Goal: Information Seeking & Learning: Learn about a topic

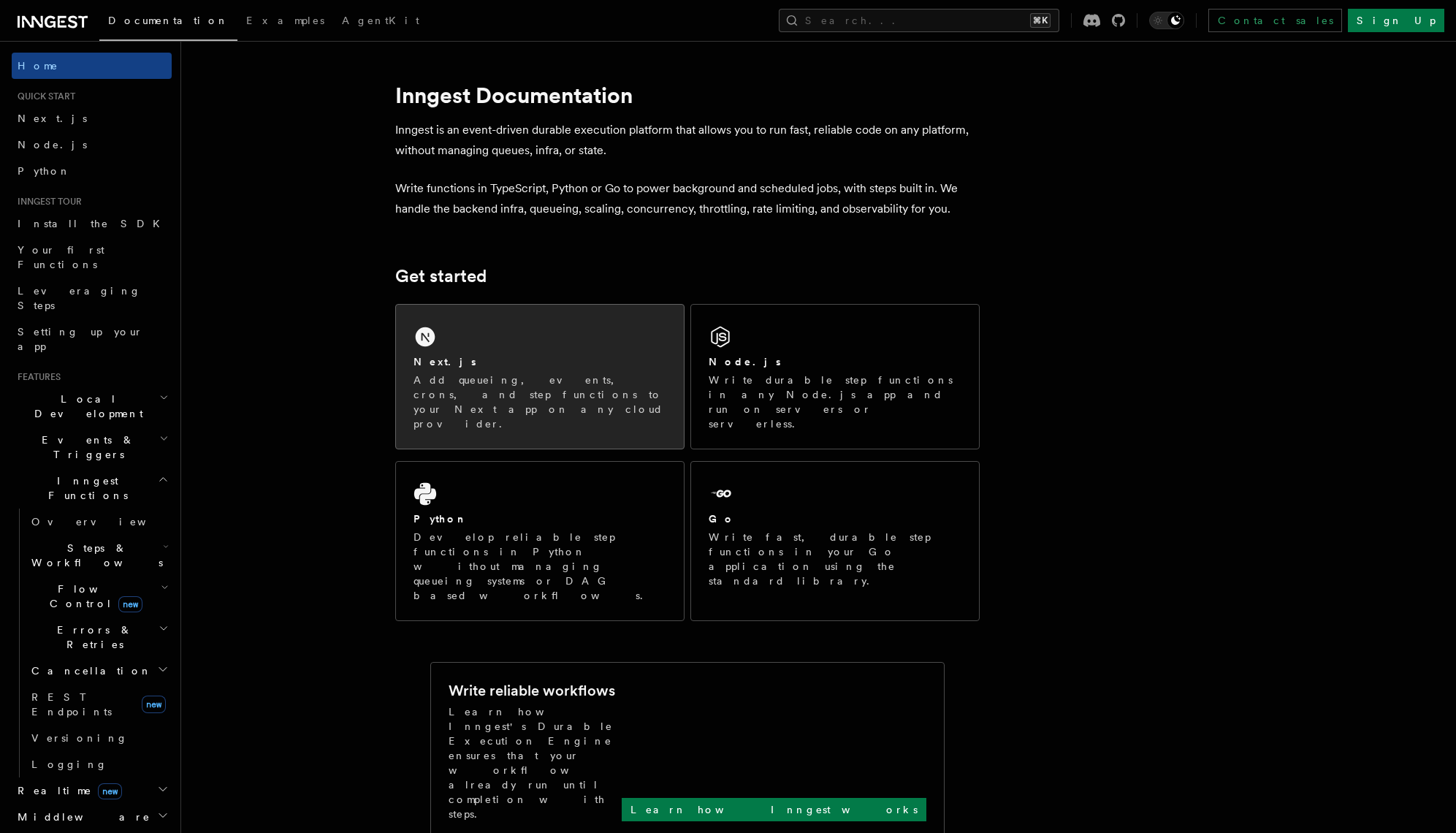
click at [567, 384] on p "Add queueing, events, crons, and step functions to your Next app on any cloud p…" at bounding box center [540, 402] width 253 height 59
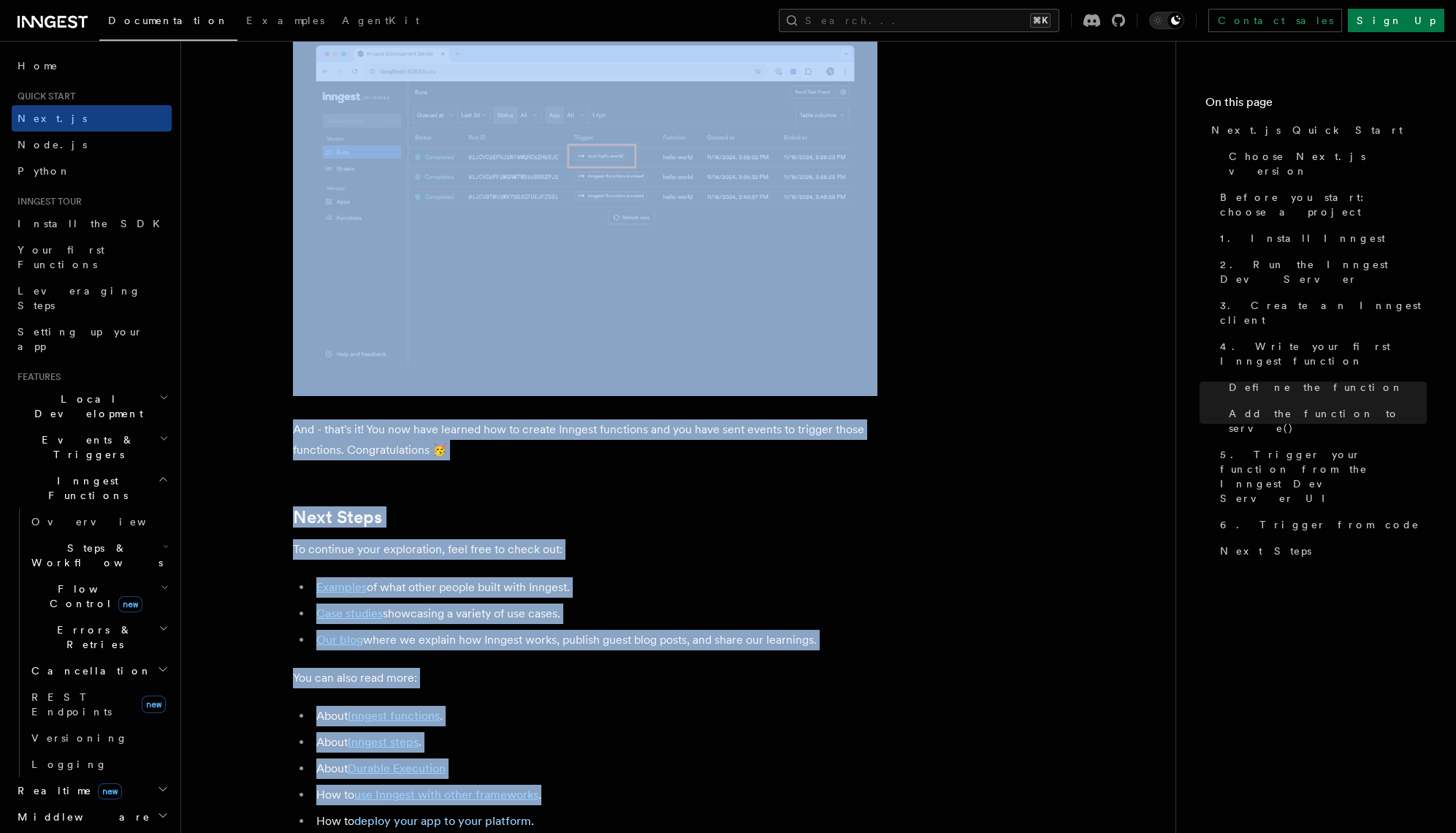
scroll to position [9012, 0]
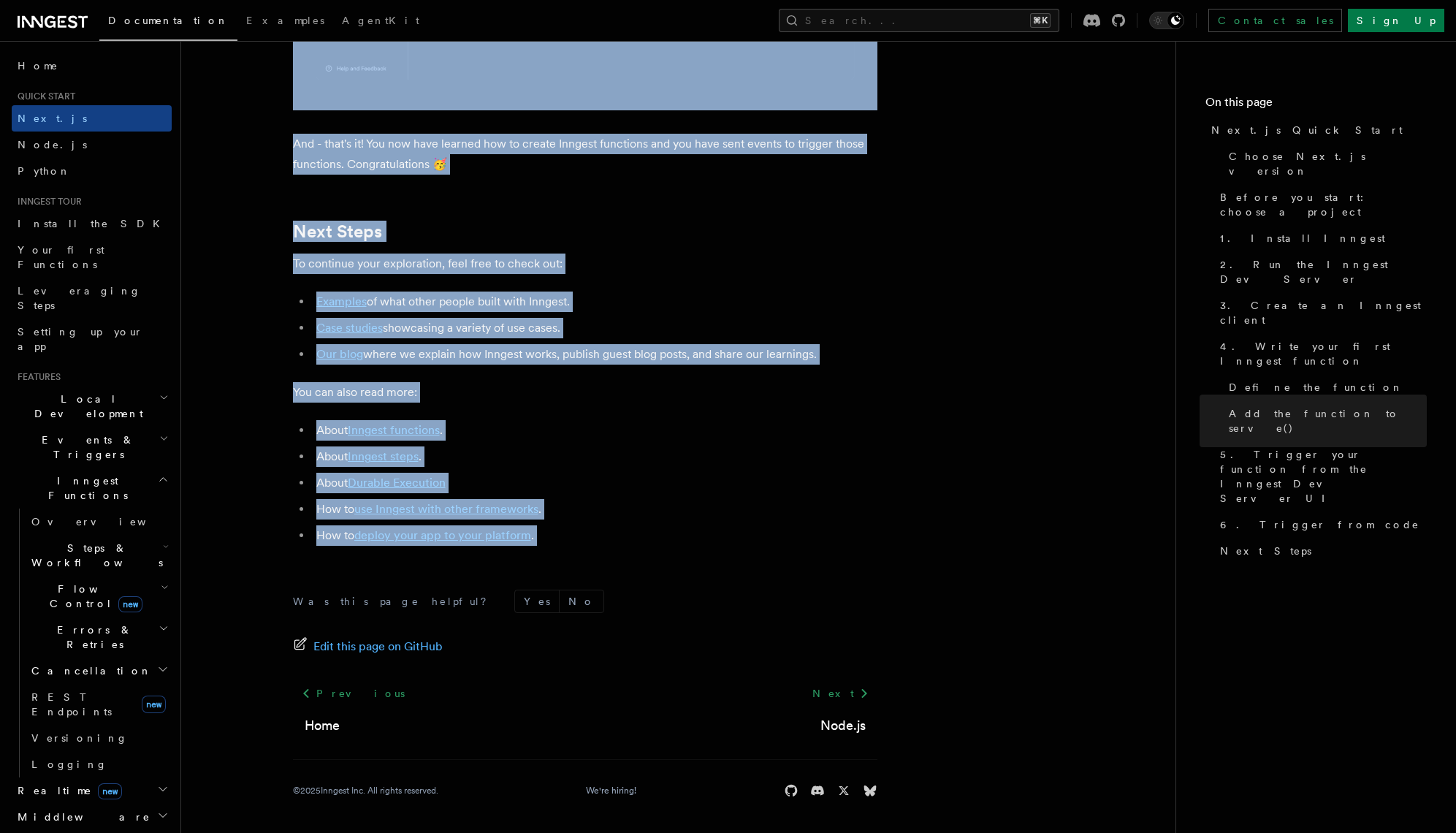
drag, startPoint x: 295, startPoint y: 103, endPoint x: 665, endPoint y: 560, distance: 588.0
copy article "Next.js Quick Start In this tutorial you will add Inngest to a Next.js app to s…"
click at [651, 238] on h2 "Next Steps" at bounding box center [585, 232] width 584 height 20
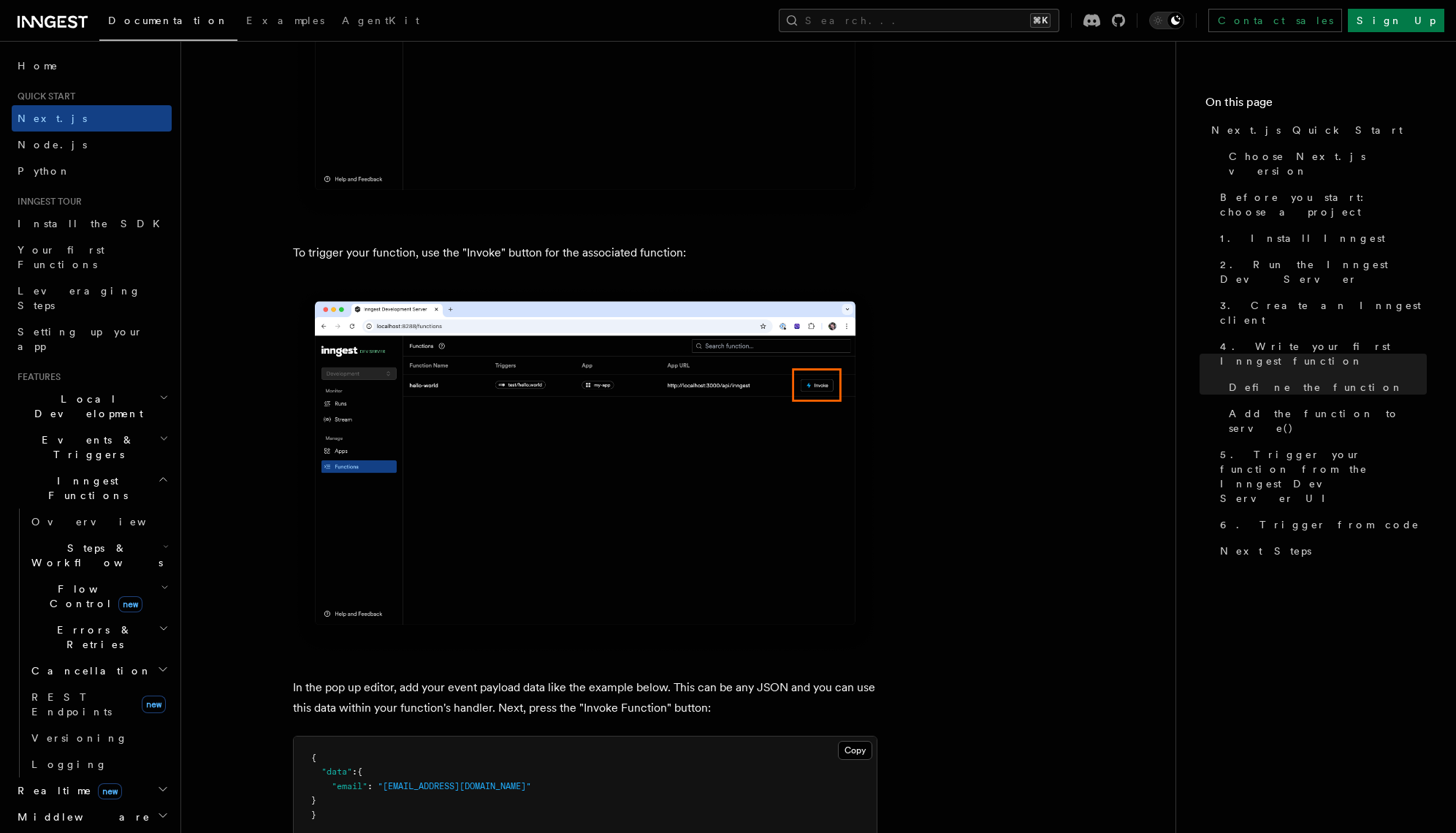
scroll to position [3769, 0]
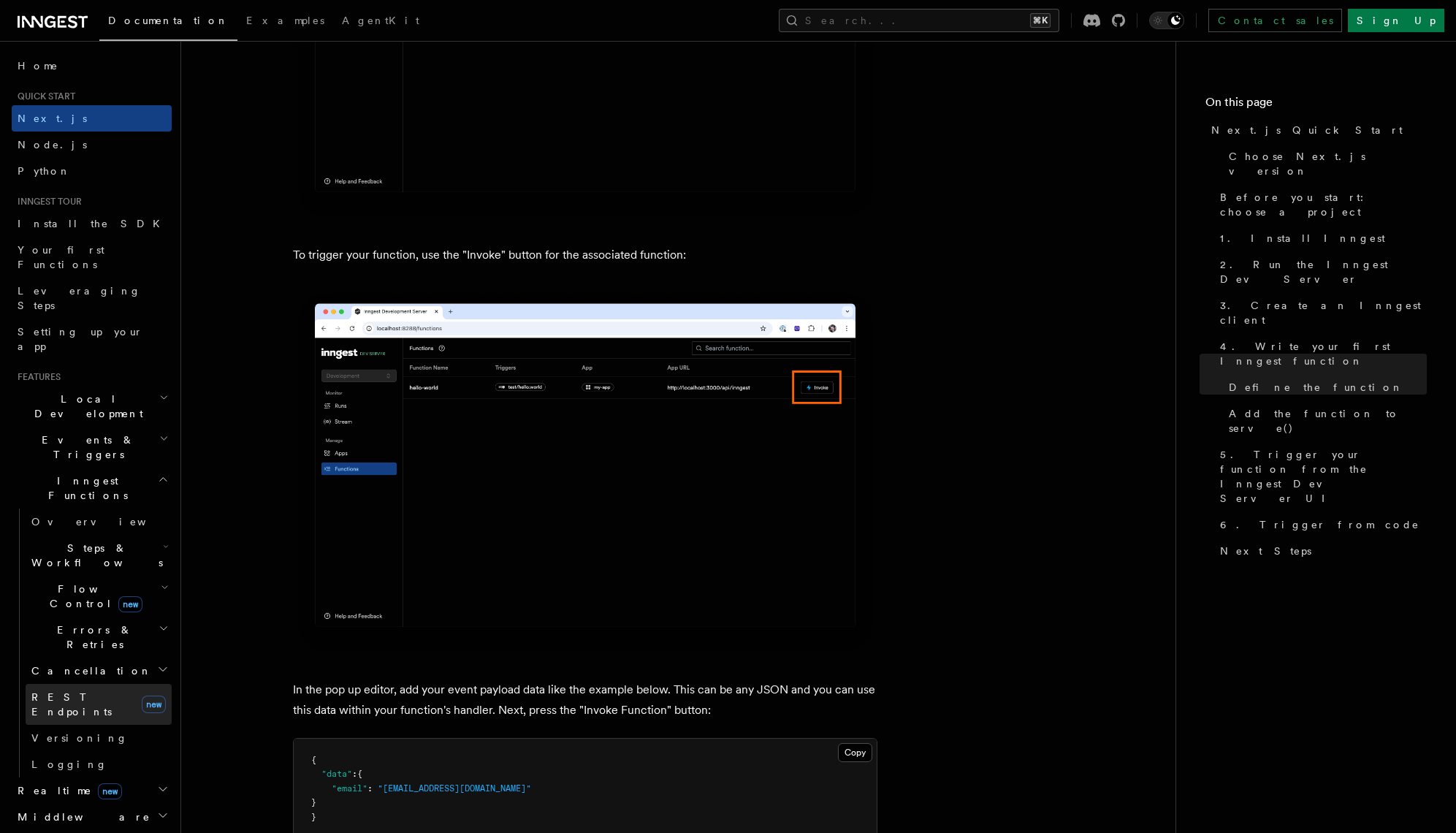
click at [115, 684] on link "REST Endpoints new" at bounding box center [99, 705] width 146 height 41
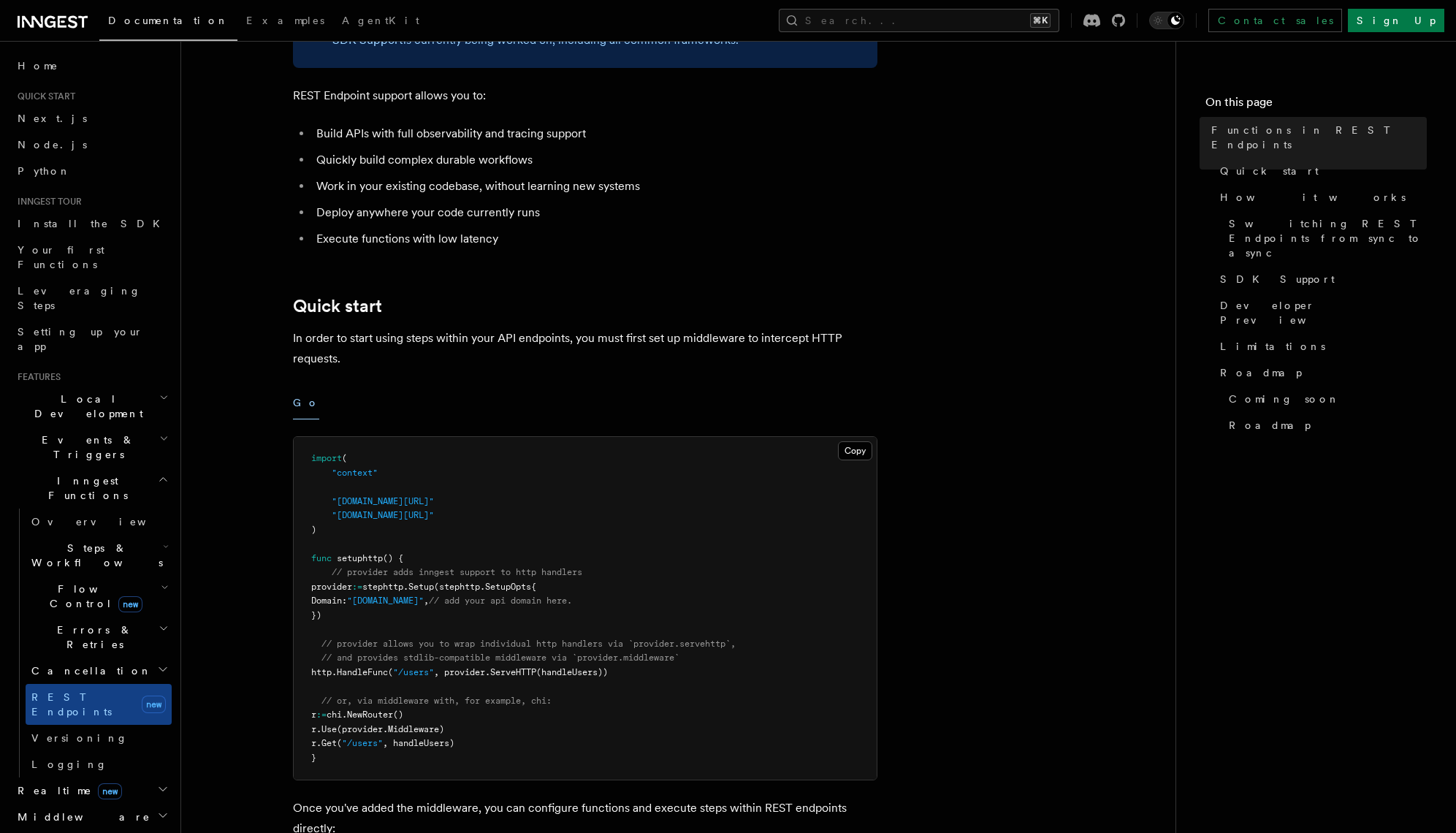
scroll to position [363, 0]
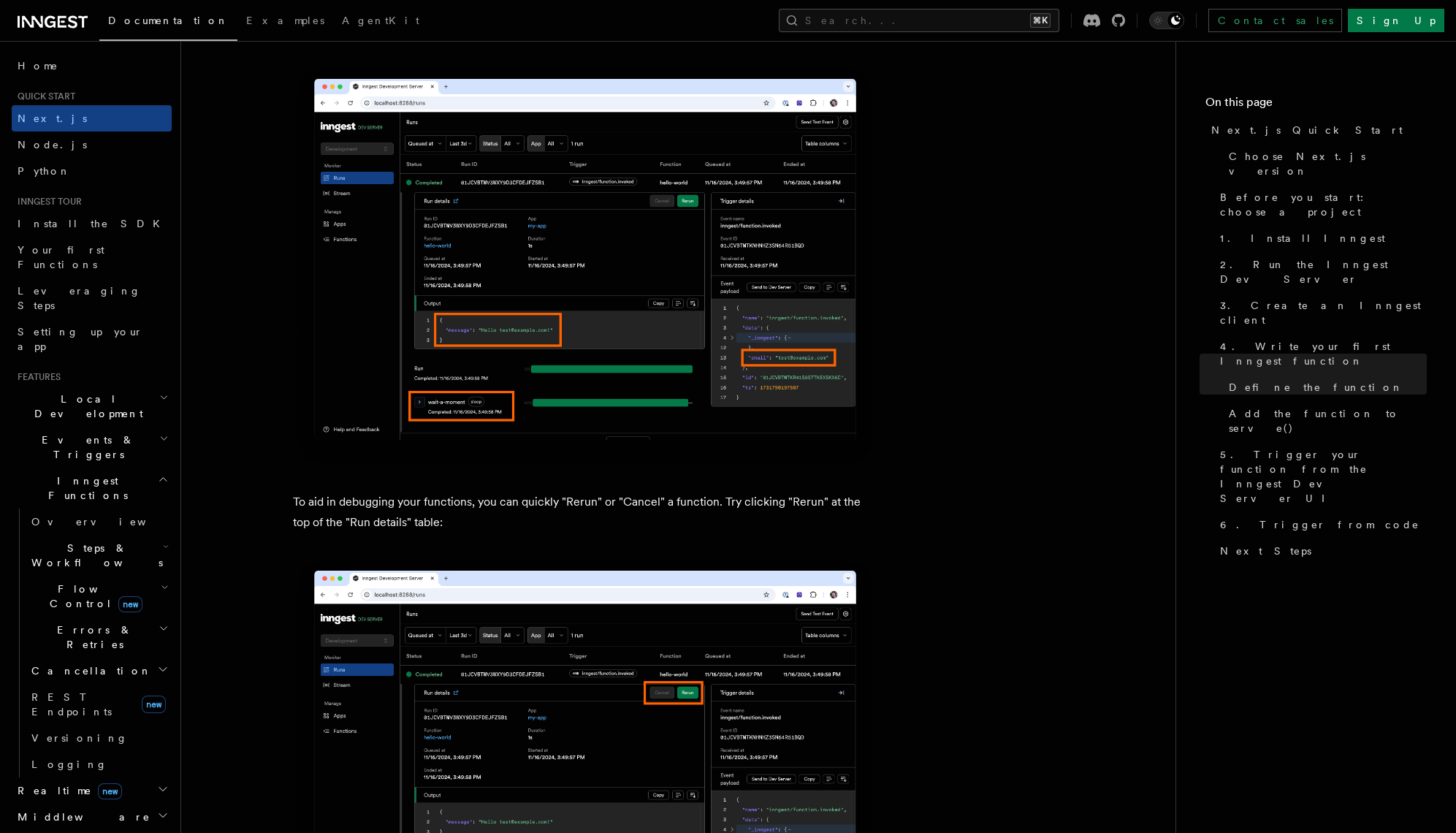
scroll to position [5973, 0]
